Goal: Check status

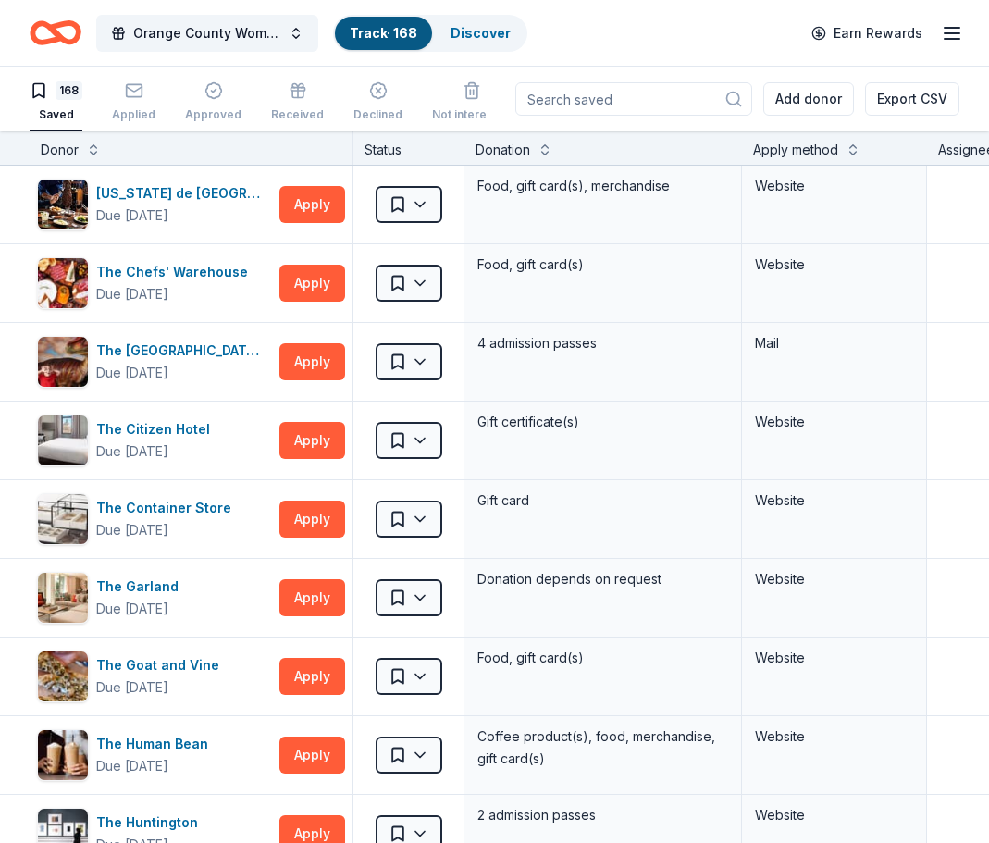
scroll to position [11362, 0]
